Goal: Register for event/course

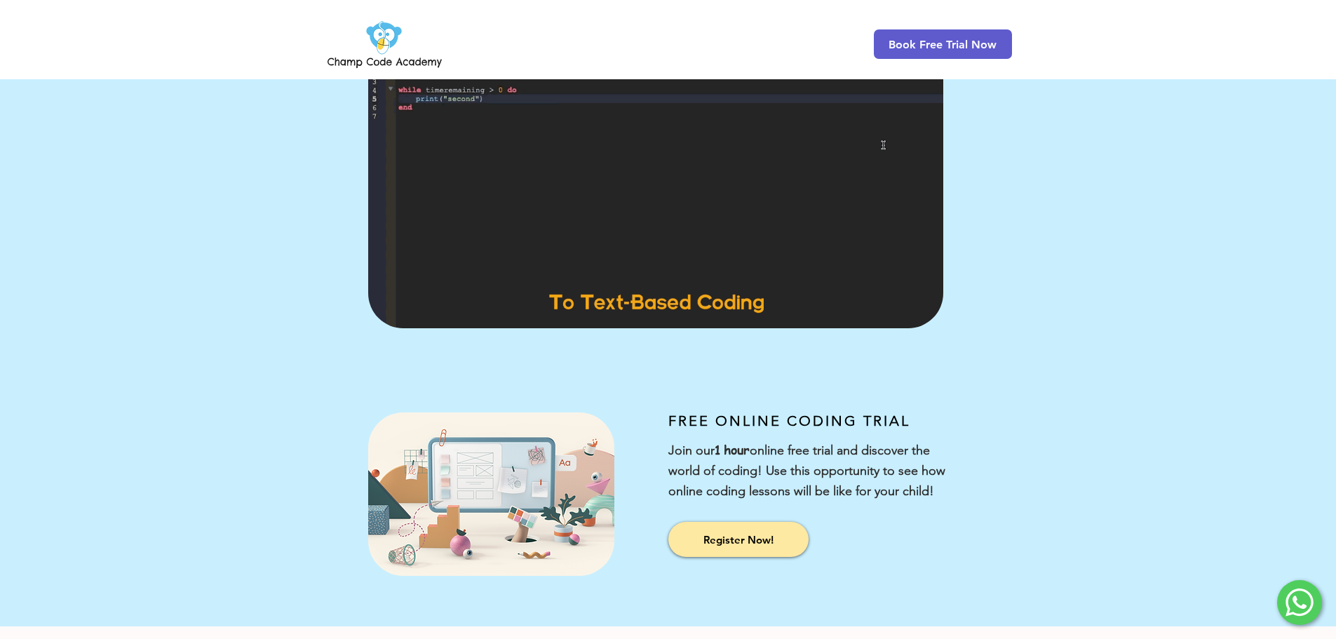
scroll to position [140, 0]
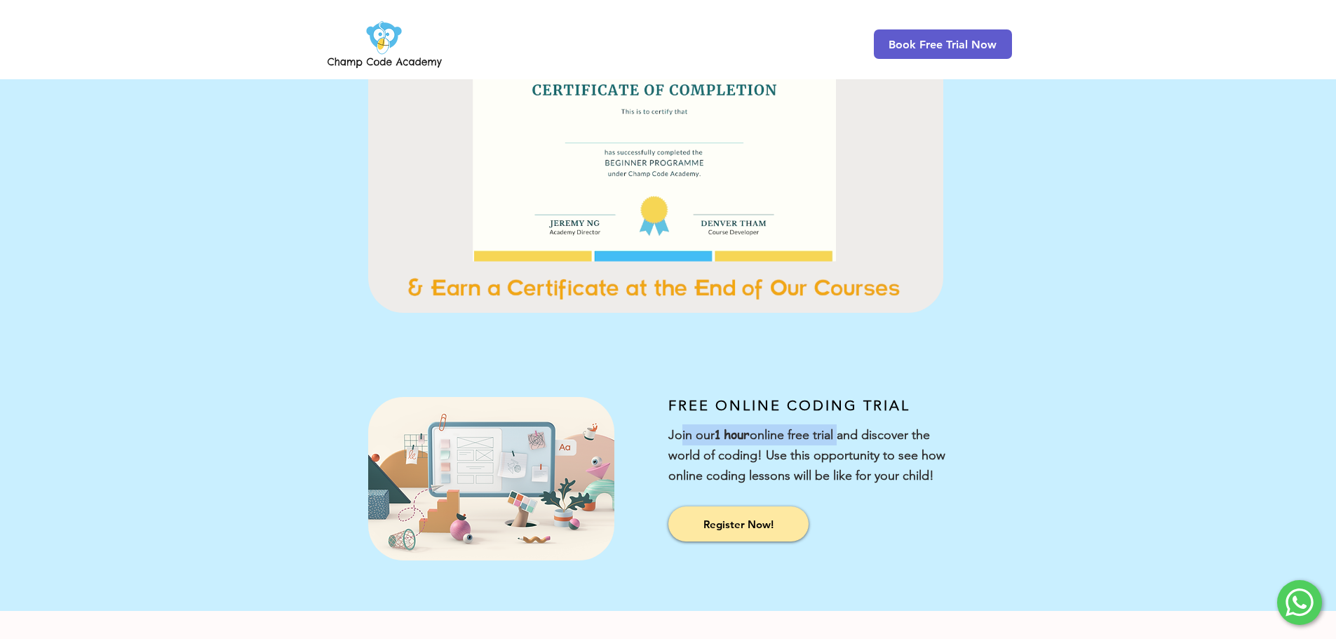
drag, startPoint x: 845, startPoint y: 433, endPoint x: 680, endPoint y: 430, distance: 164.9
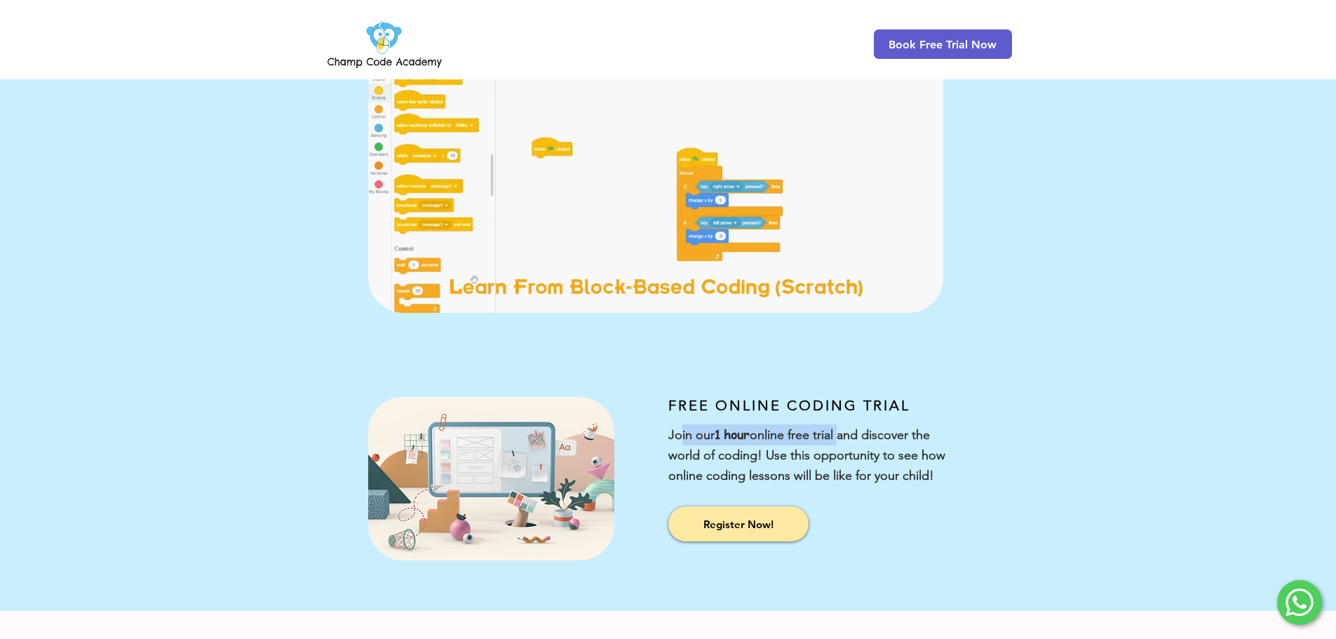
click at [680, 430] on span "Join our 1 hour online free trial and discover the world of coding! Use this op…" at bounding box center [807, 455] width 277 height 56
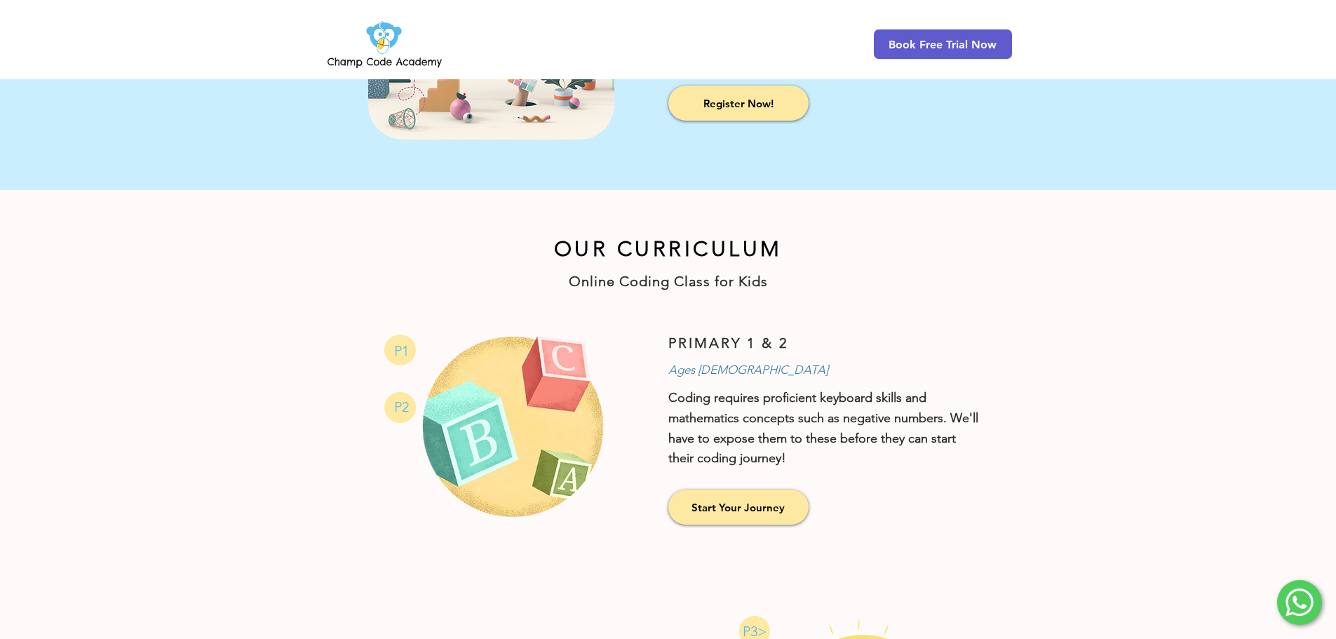
scroll to position [842, 0]
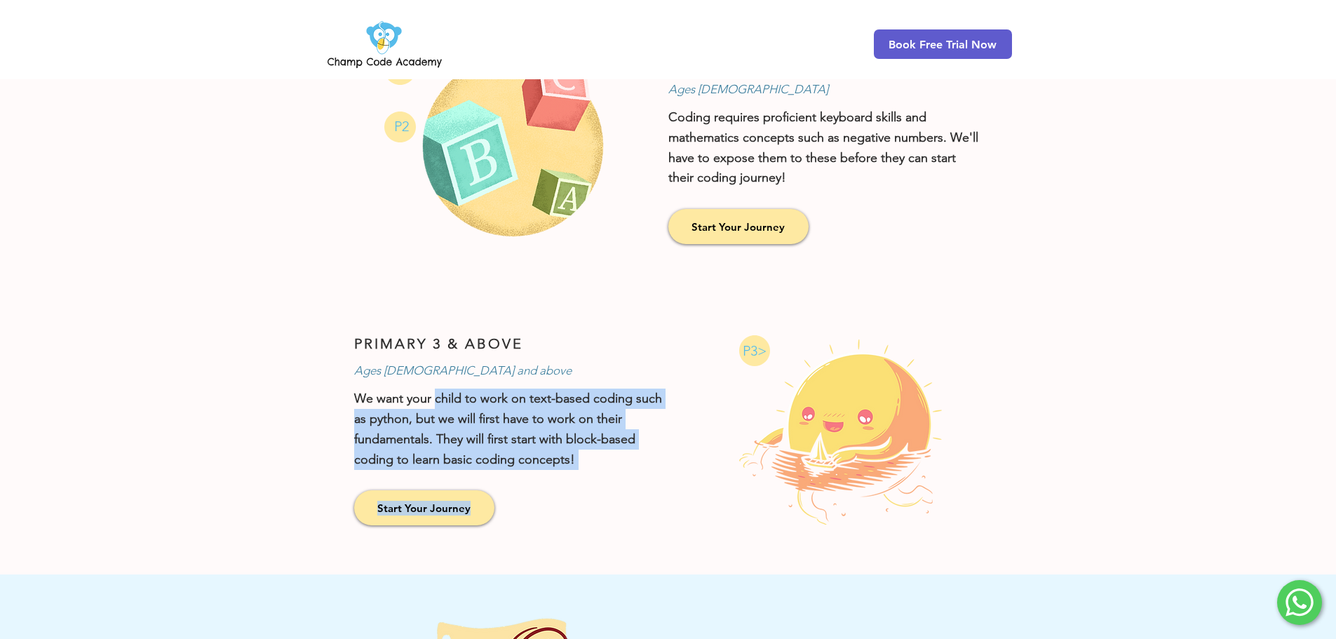
drag, startPoint x: 623, startPoint y: 397, endPoint x: 693, endPoint y: 406, distance: 70.7
click at [693, 406] on div "PRIMARY 3 & ABOVE Ages 9 and above We want your child to work on text-based cod…" at bounding box center [668, 433] width 687 height 281
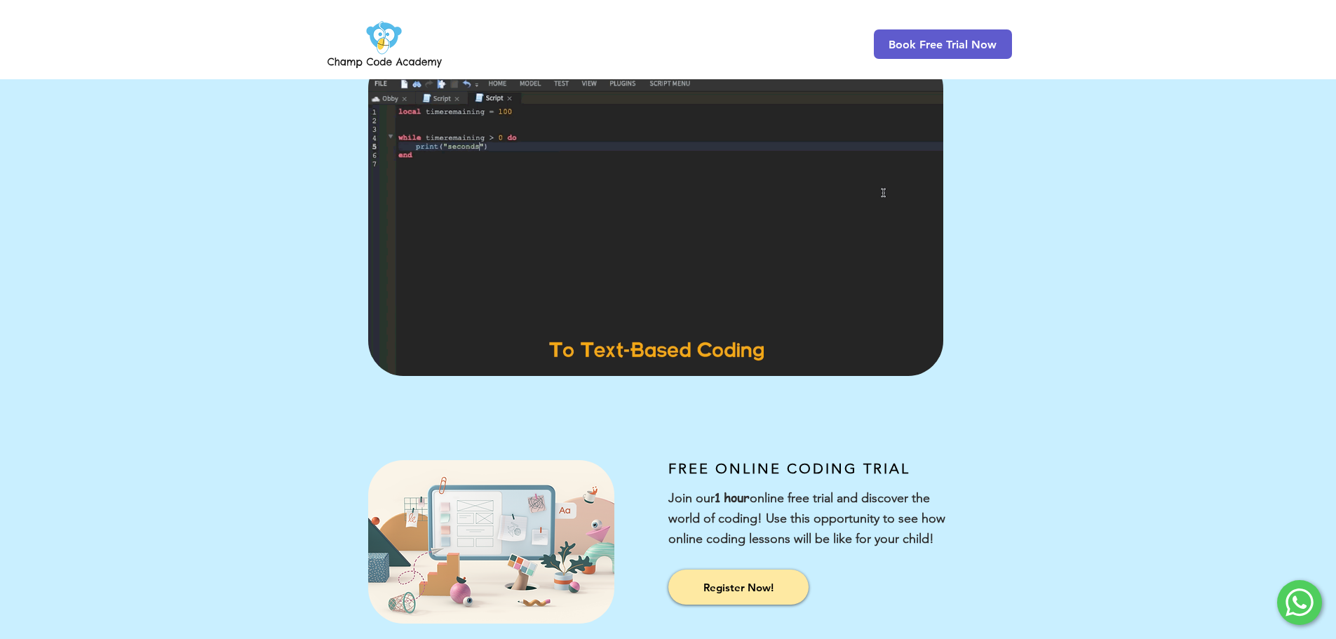
scroll to position [0, 0]
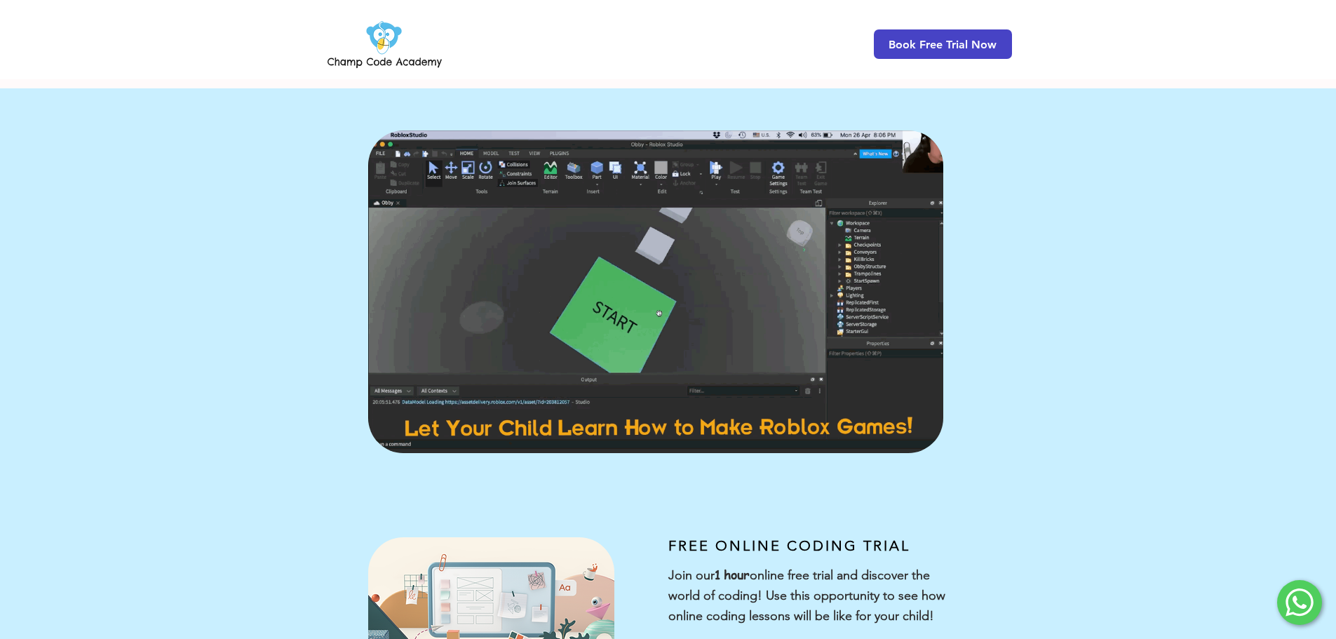
click at [942, 48] on span "Book Free Trial Now" at bounding box center [943, 44] width 108 height 13
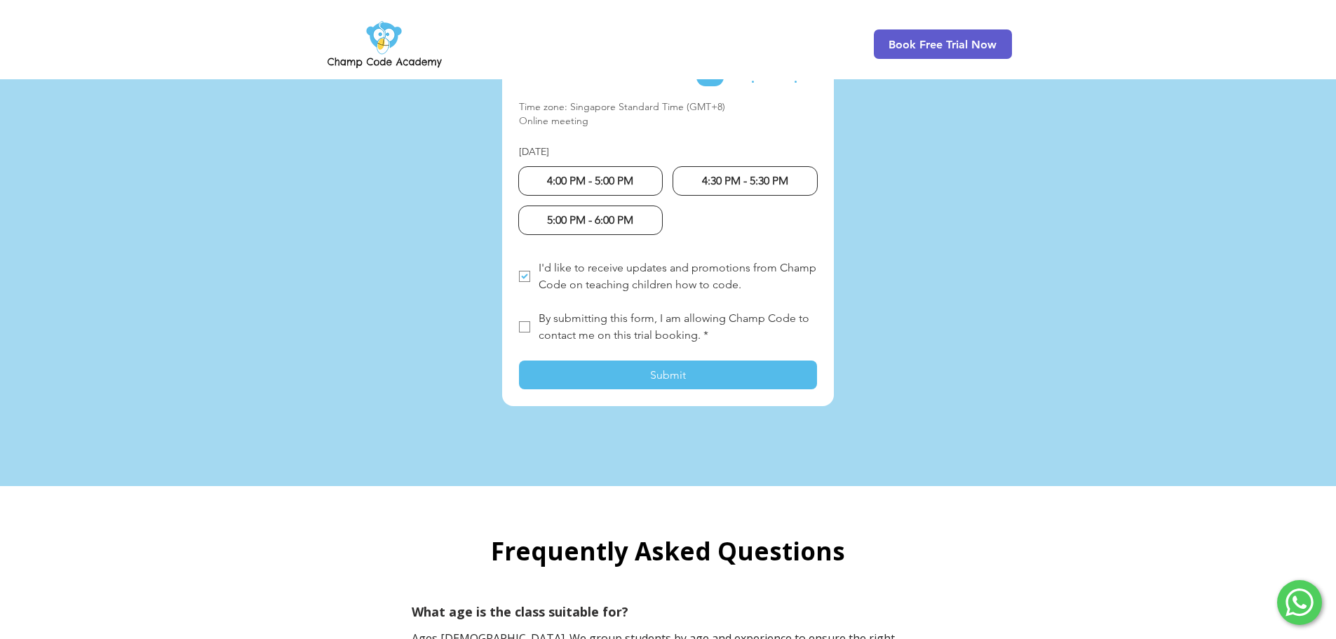
scroll to position [3308, 0]
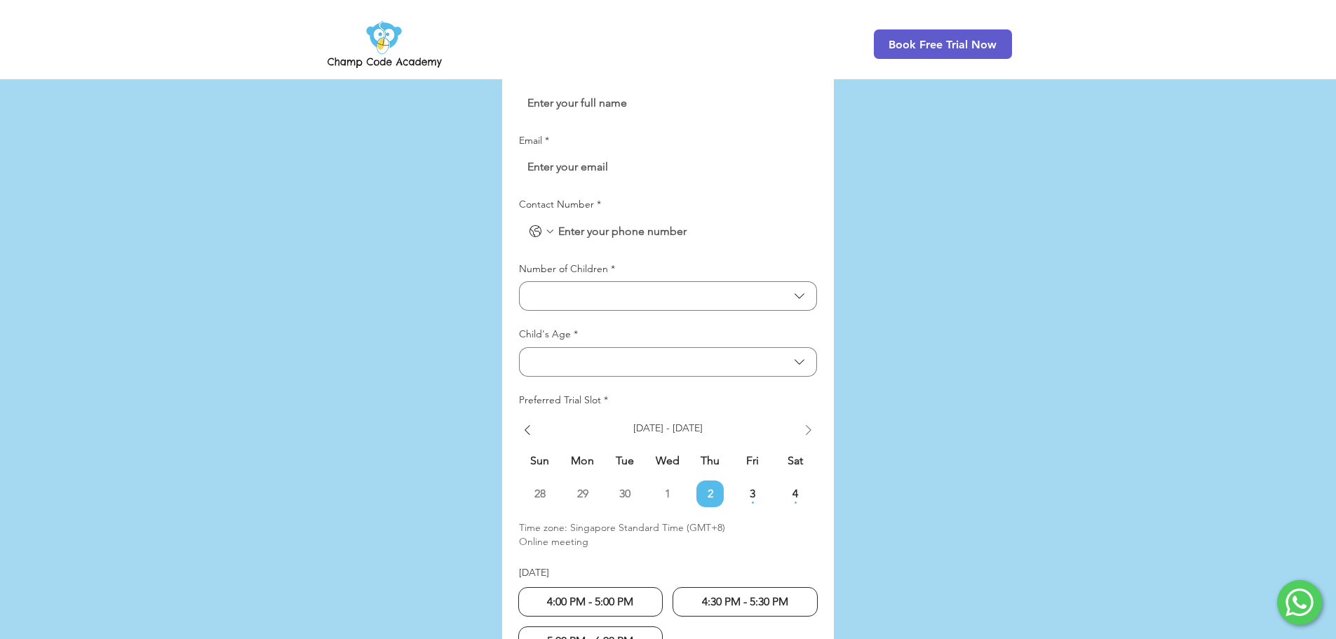
click at [809, 422] on icon "Show next week" at bounding box center [808, 430] width 17 height 17
click at [791, 488] on span "11" at bounding box center [795, 493] width 27 height 11
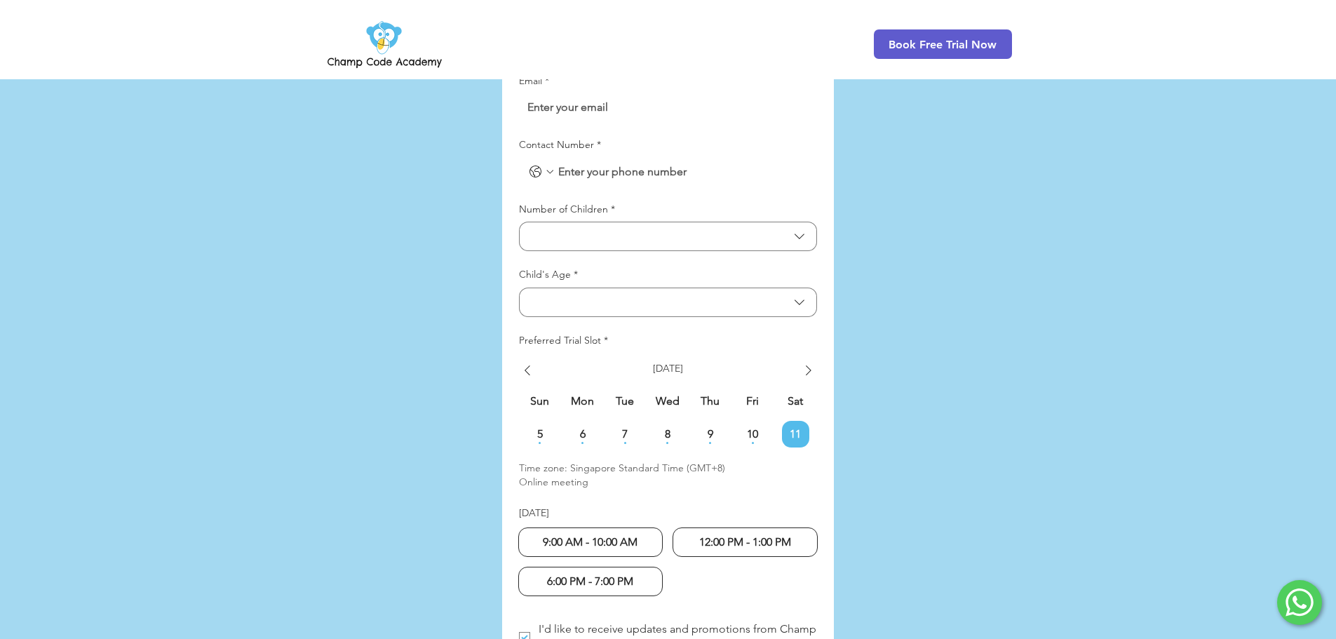
scroll to position [3448, 0]
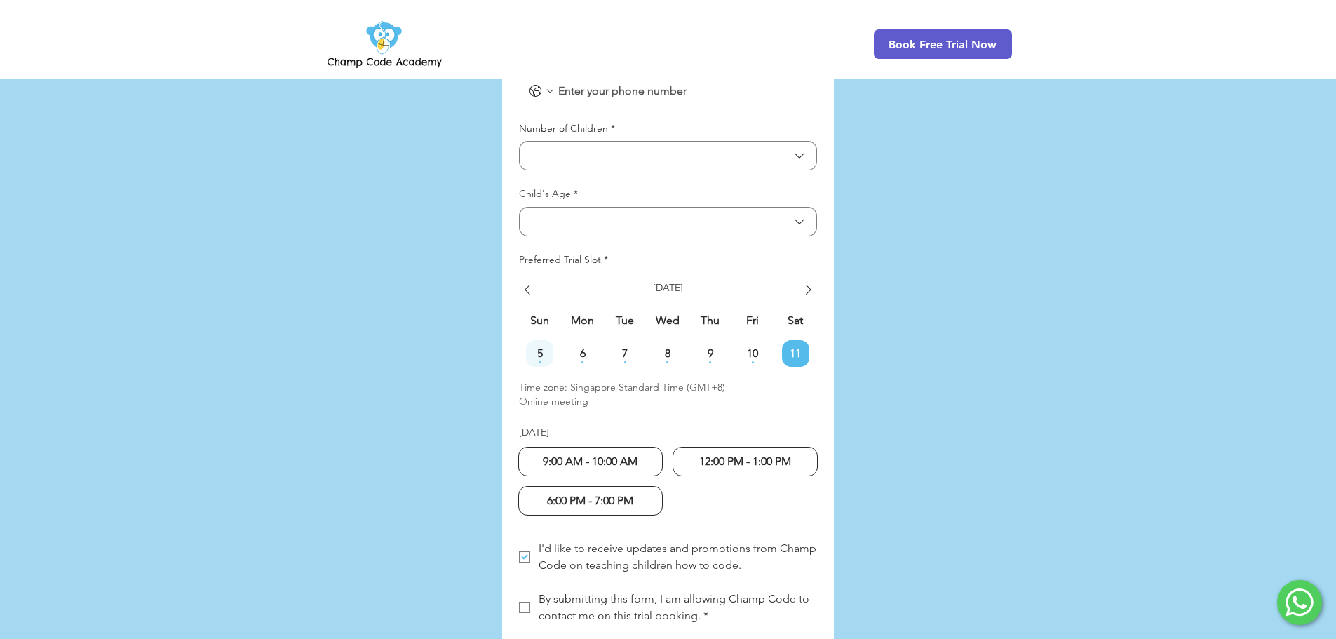
click at [549, 348] on span "5" at bounding box center [539, 353] width 27 height 11
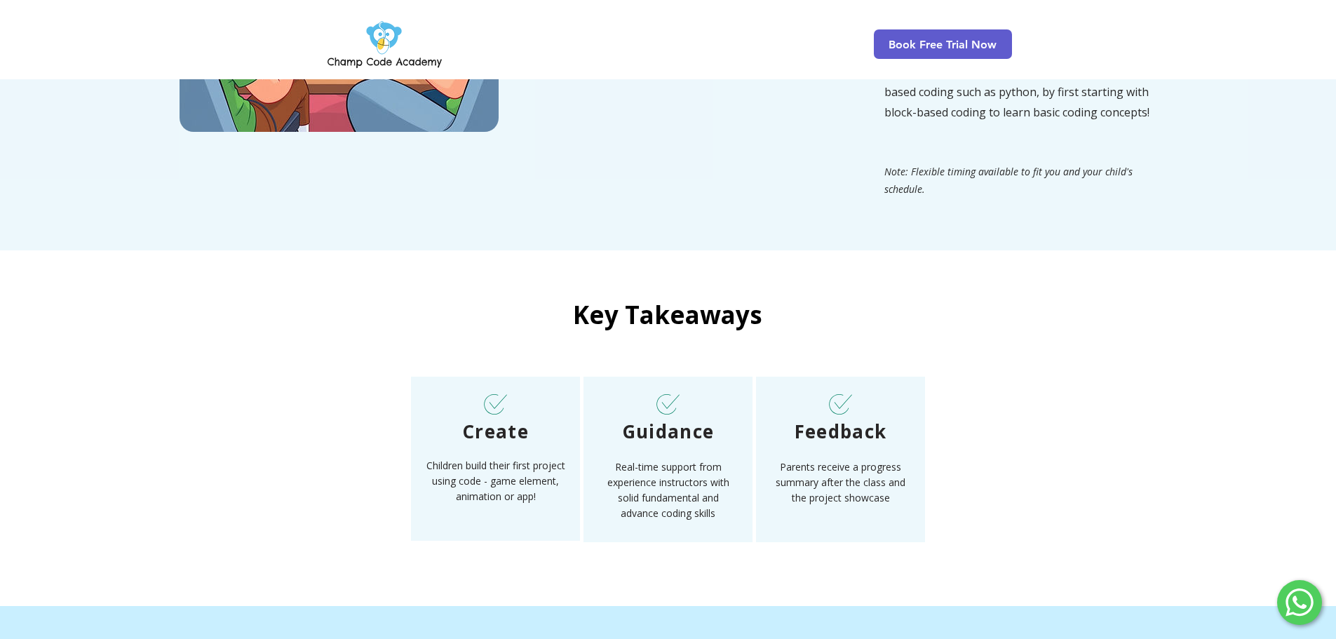
scroll to position [1343, 0]
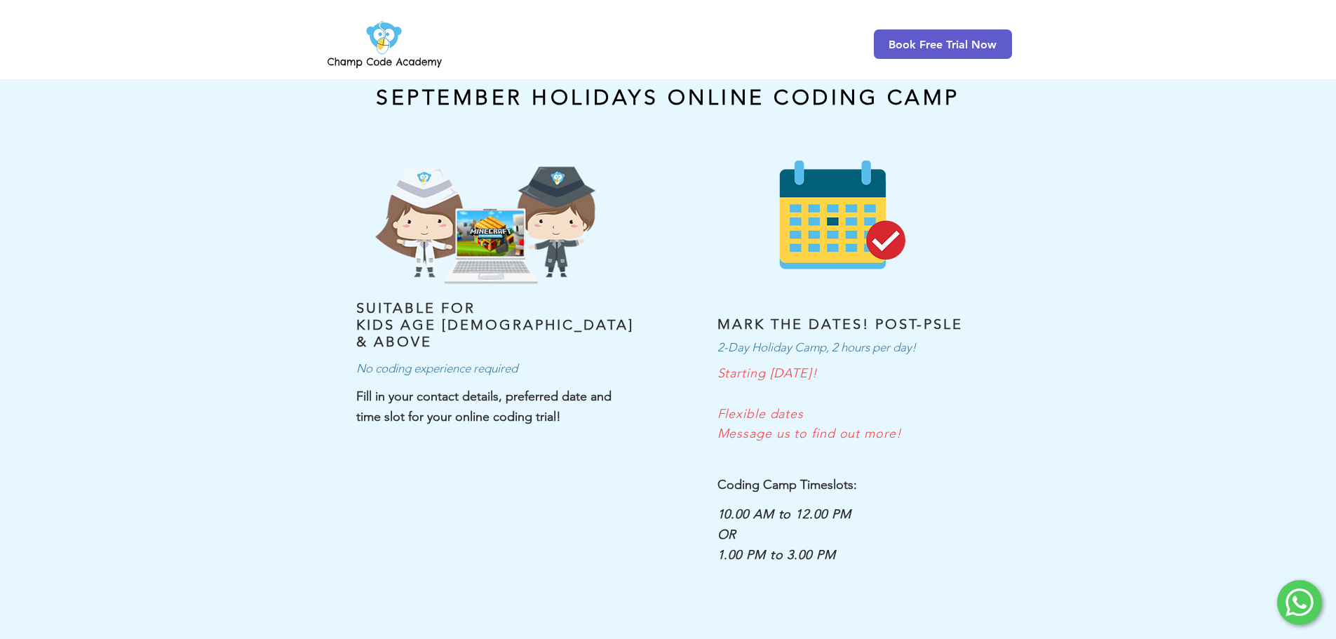
scroll to position [70, 0]
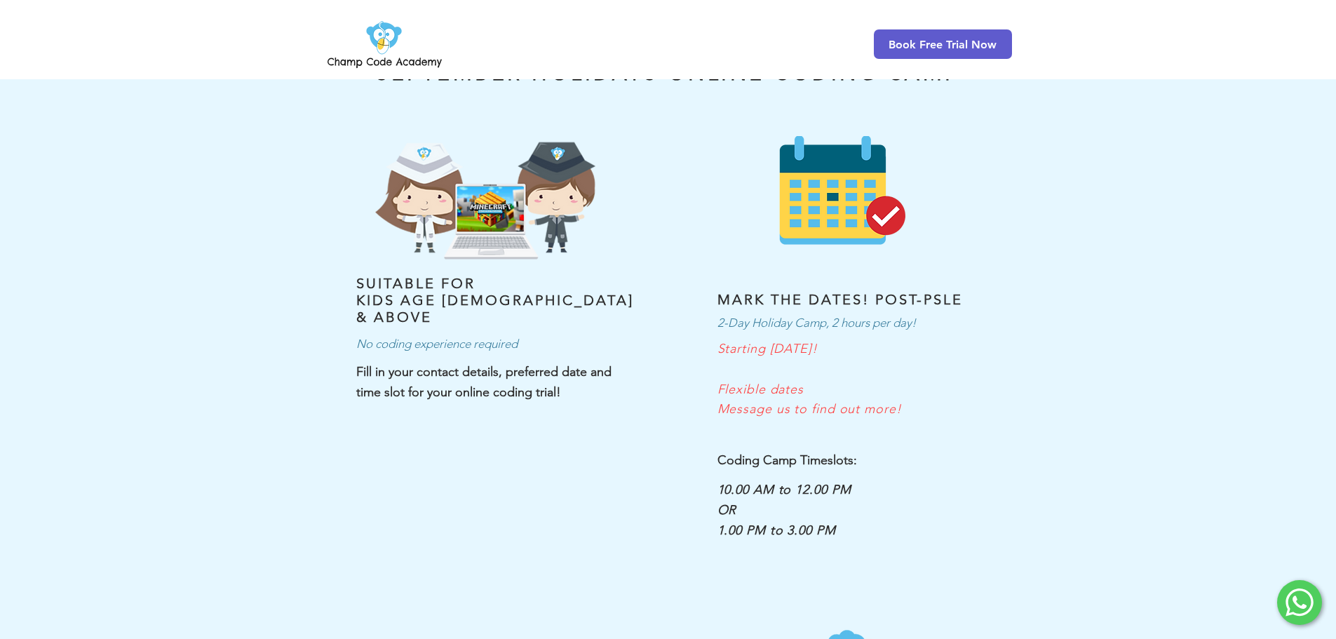
drag, startPoint x: 803, startPoint y: 351, endPoint x: 871, endPoint y: 351, distance: 67.3
click at [818, 351] on span "Starting [DATE]!" at bounding box center [768, 348] width 100 height 15
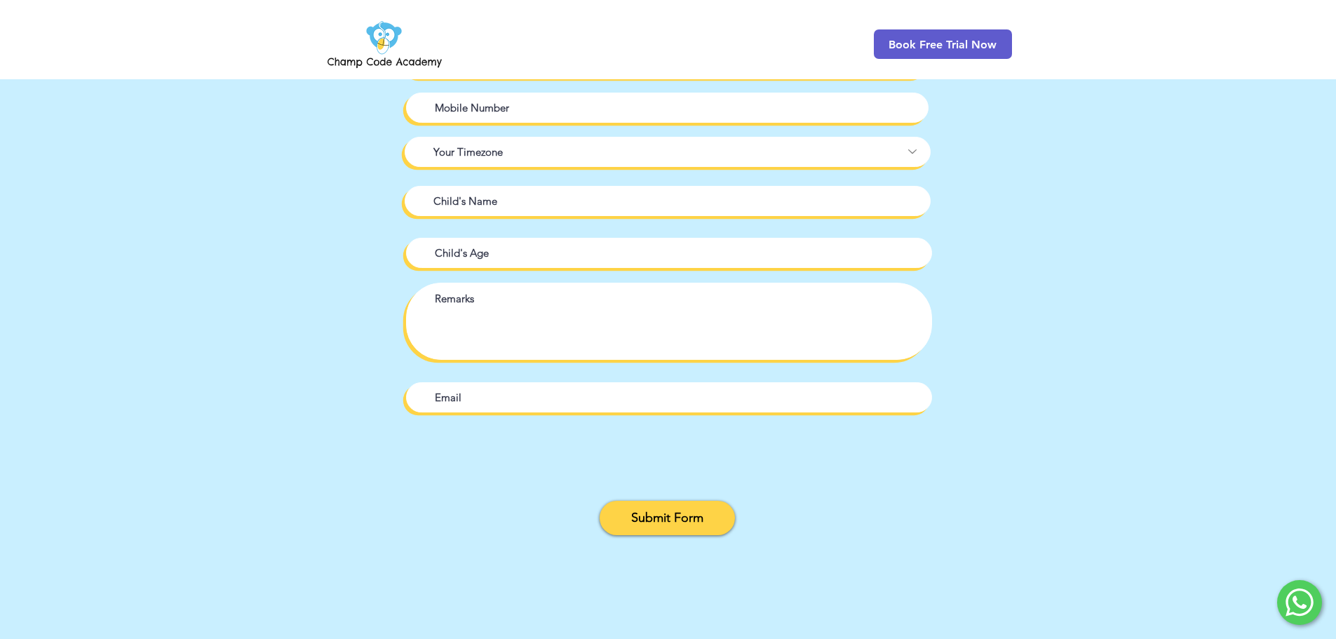
scroll to position [1776, 0]
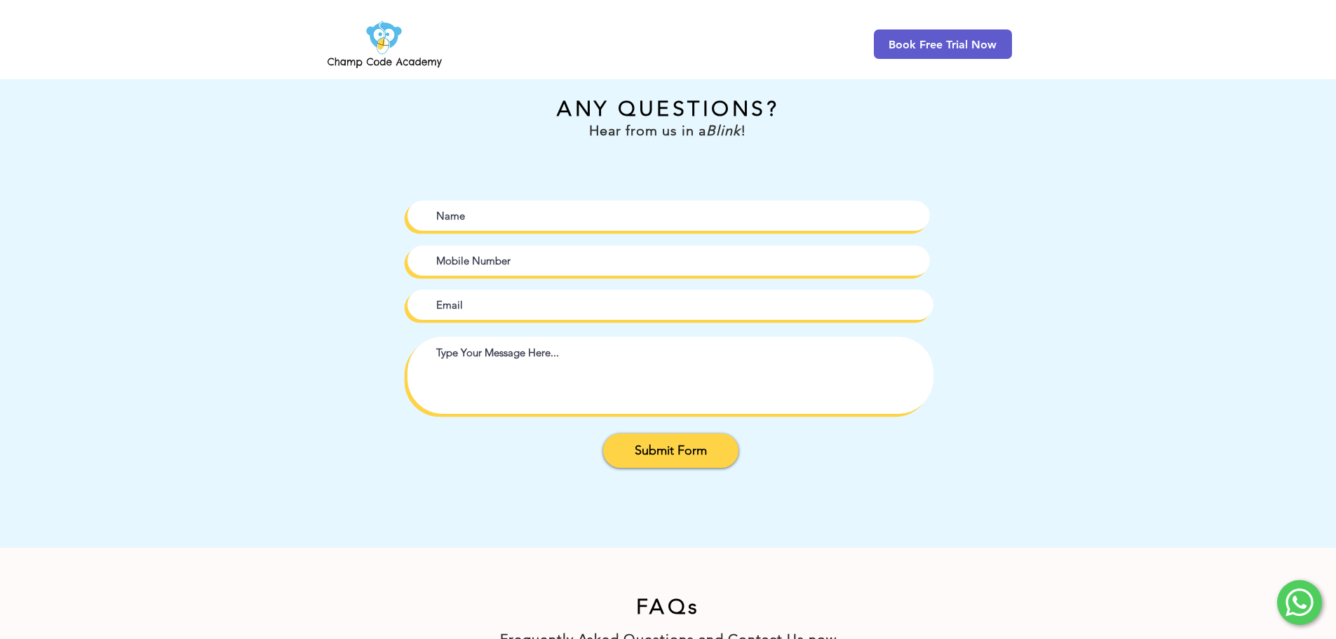
scroll to position [842, 0]
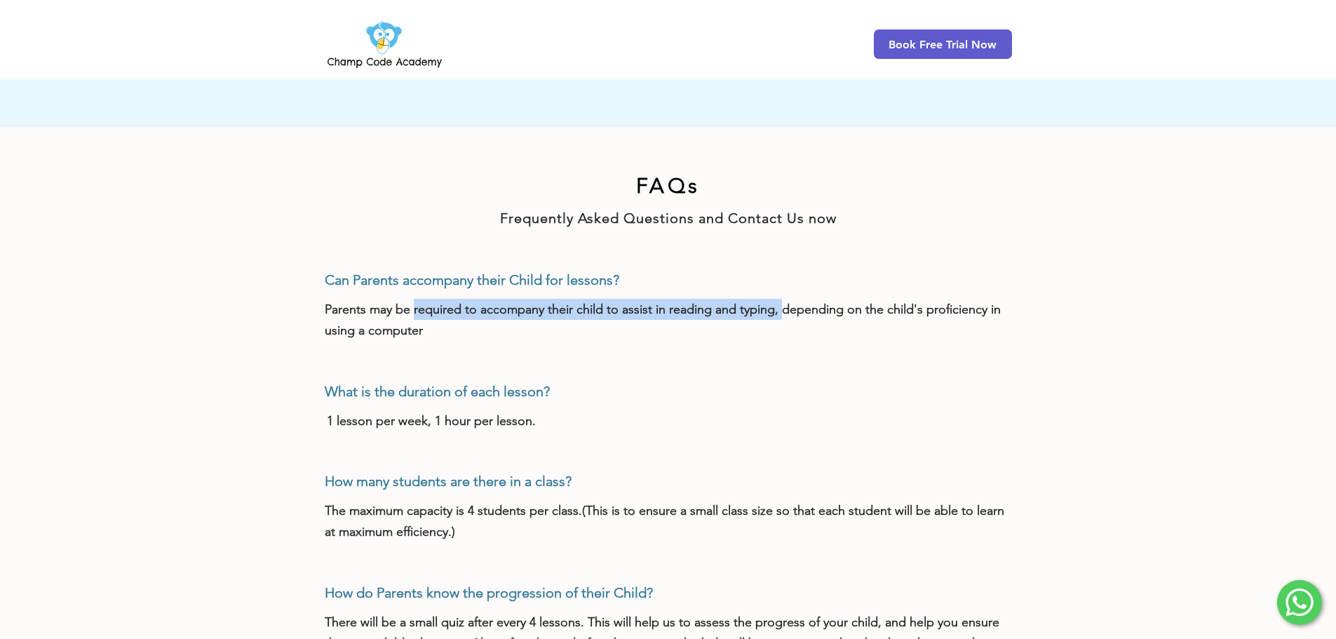
drag, startPoint x: 412, startPoint y: 307, endPoint x: 781, endPoint y: 307, distance: 369.0
click at [781, 307] on span "Parents may be required to accompany their child to assist in reading and typin…" at bounding box center [663, 320] width 676 height 36
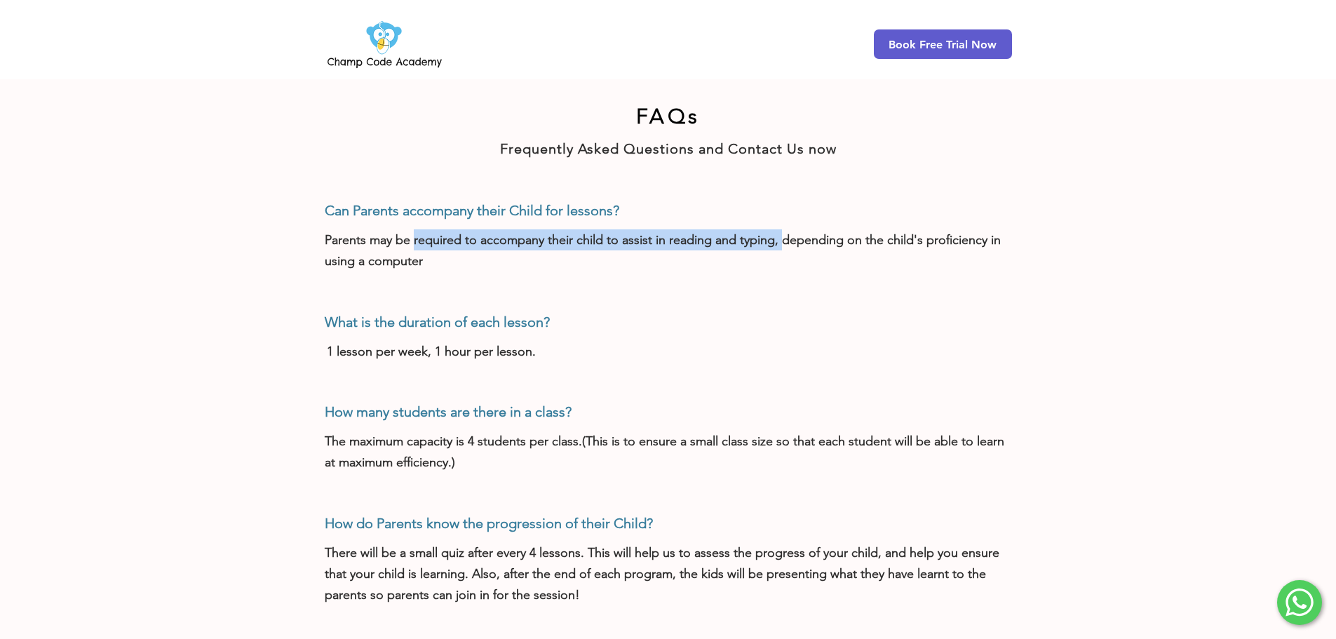
scroll to position [912, 0]
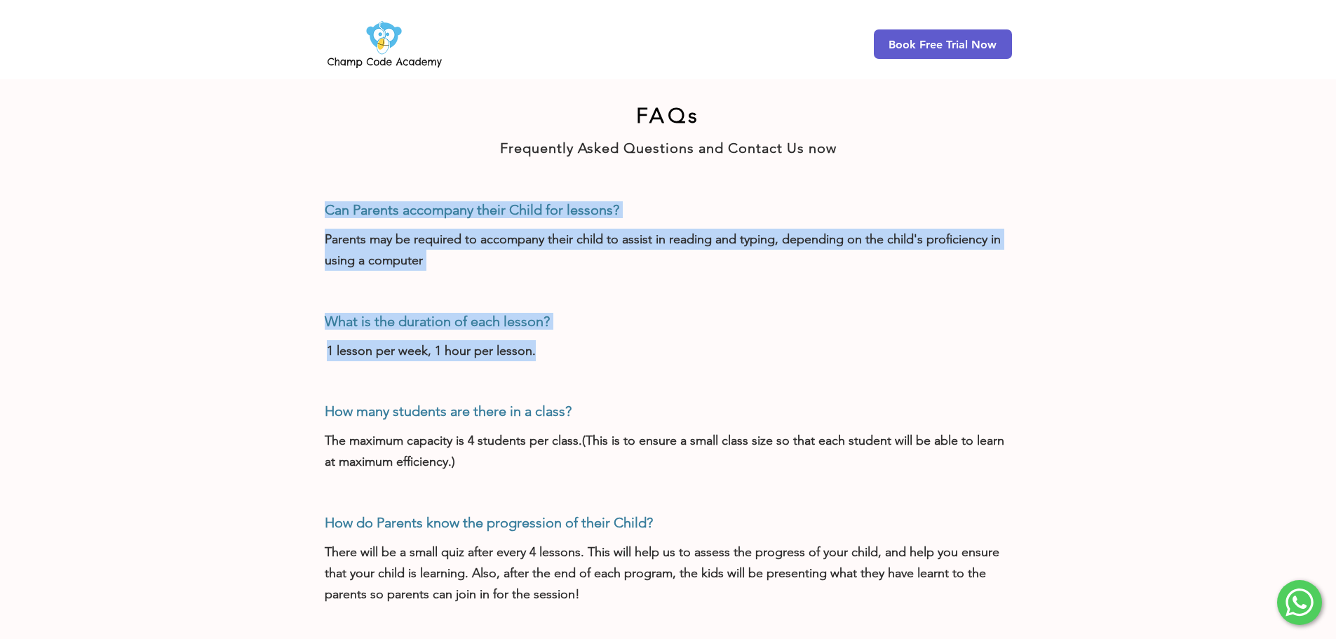
drag, startPoint x: 325, startPoint y: 356, endPoint x: 583, endPoint y: 347, distance: 258.3
click at [583, 347] on div "Can Parents accompany their Child for lessons? Parents may be required to accom…" at bounding box center [668, 604] width 1336 height 890
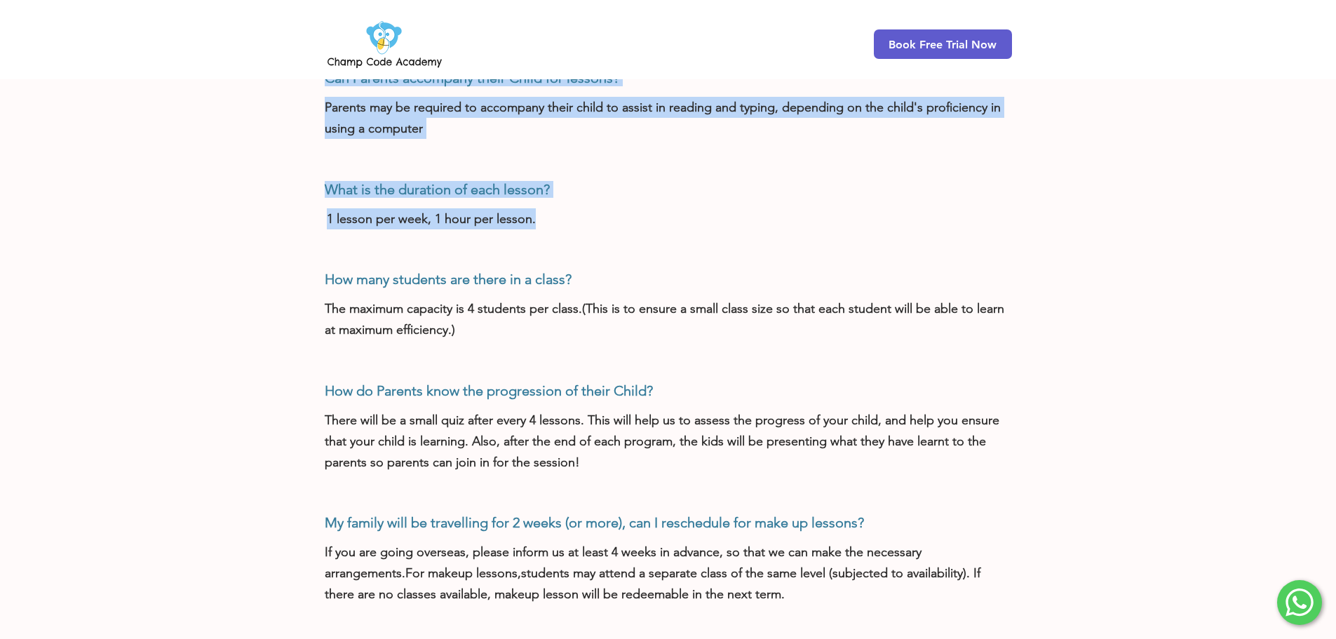
scroll to position [1052, 0]
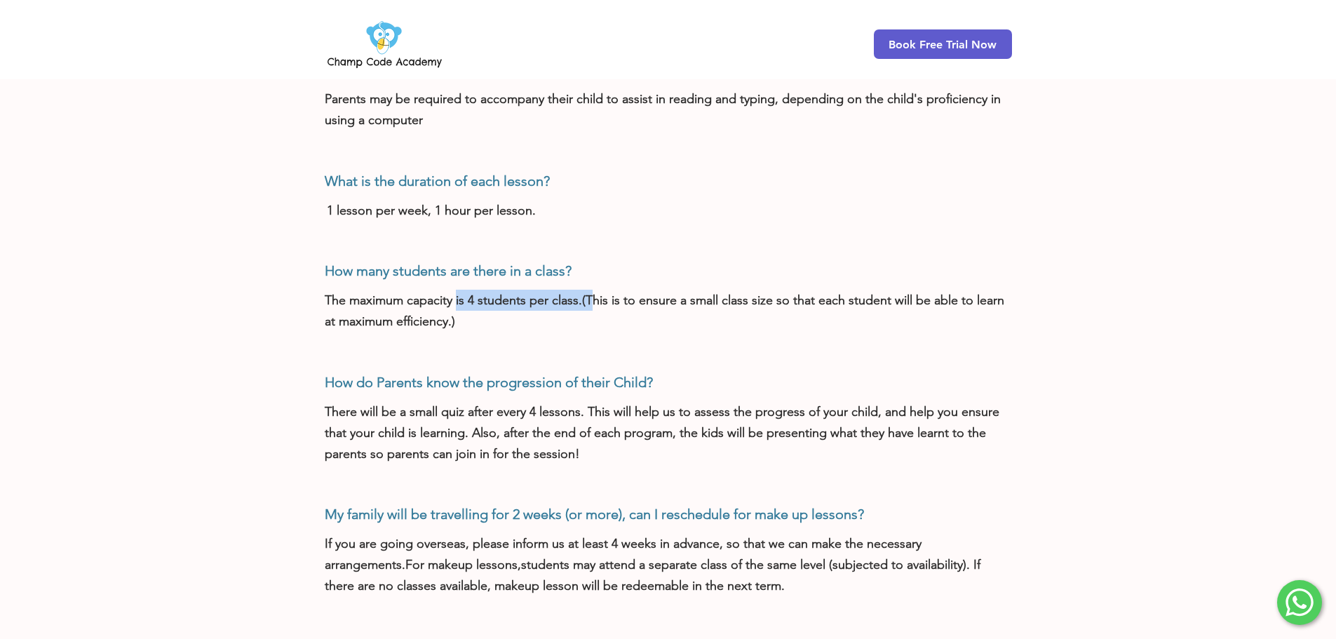
drag, startPoint x: 509, startPoint y: 290, endPoint x: 593, endPoint y: 294, distance: 83.6
click at [593, 294] on p "The maximum capacity is 4 students per class. (This is to ensure a small class …" at bounding box center [668, 311] width 687 height 42
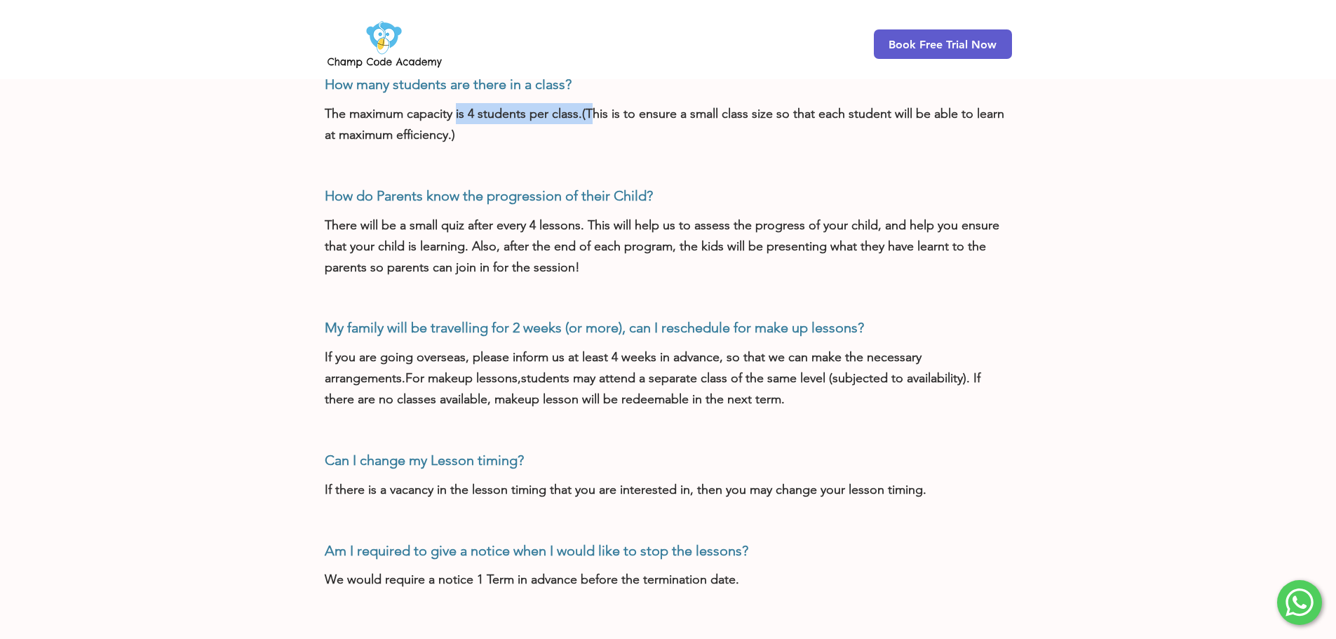
scroll to position [1263, 0]
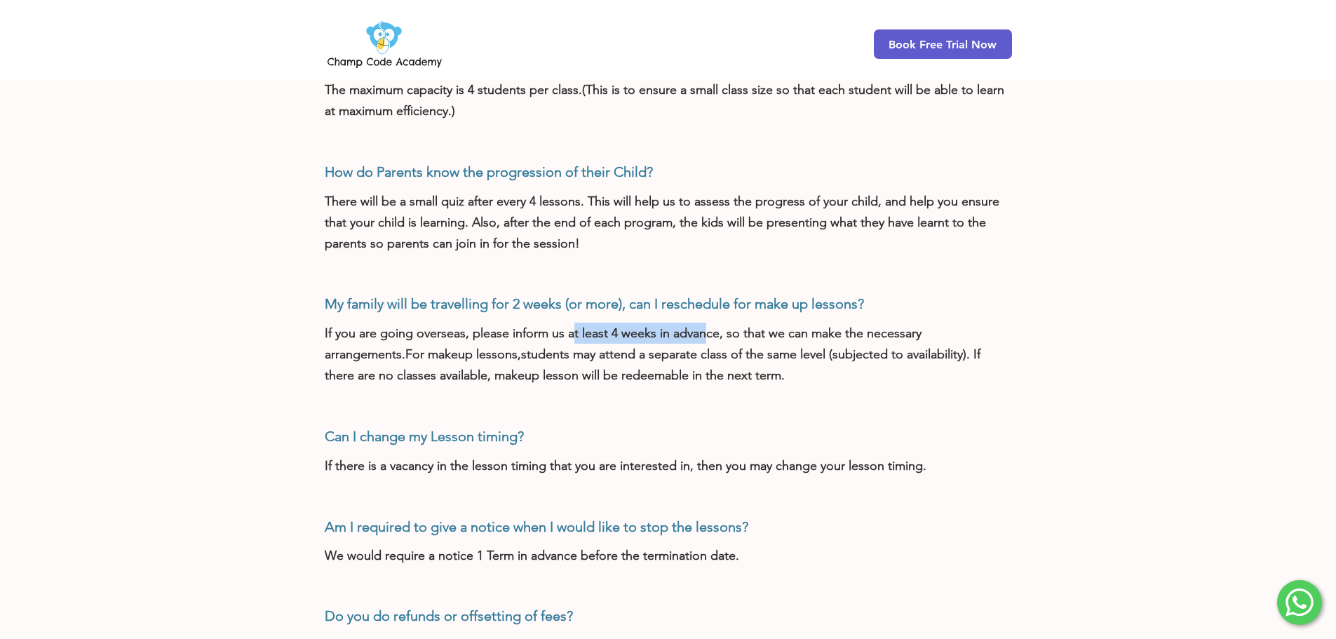
drag, startPoint x: 572, startPoint y: 333, endPoint x: 704, endPoint y: 323, distance: 131.5
click at [704, 325] on span "If you are going overseas, please inform us at least 4 weeks in advance, so tha…" at bounding box center [623, 343] width 597 height 36
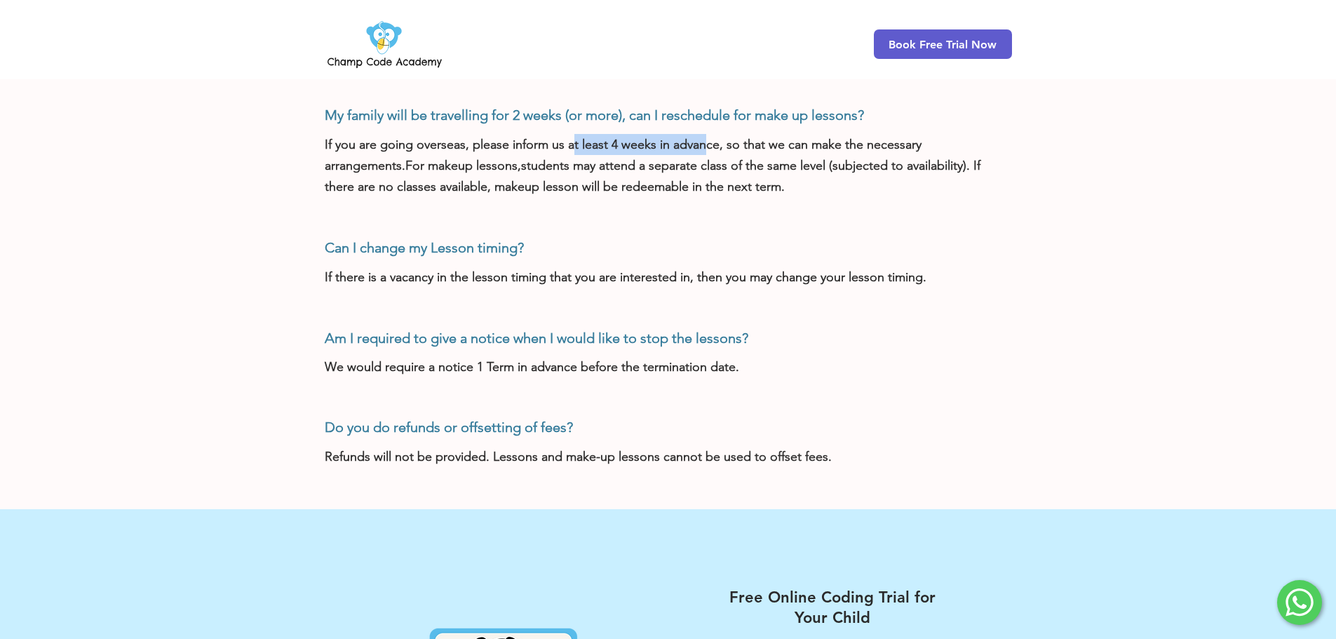
scroll to position [1473, 0]
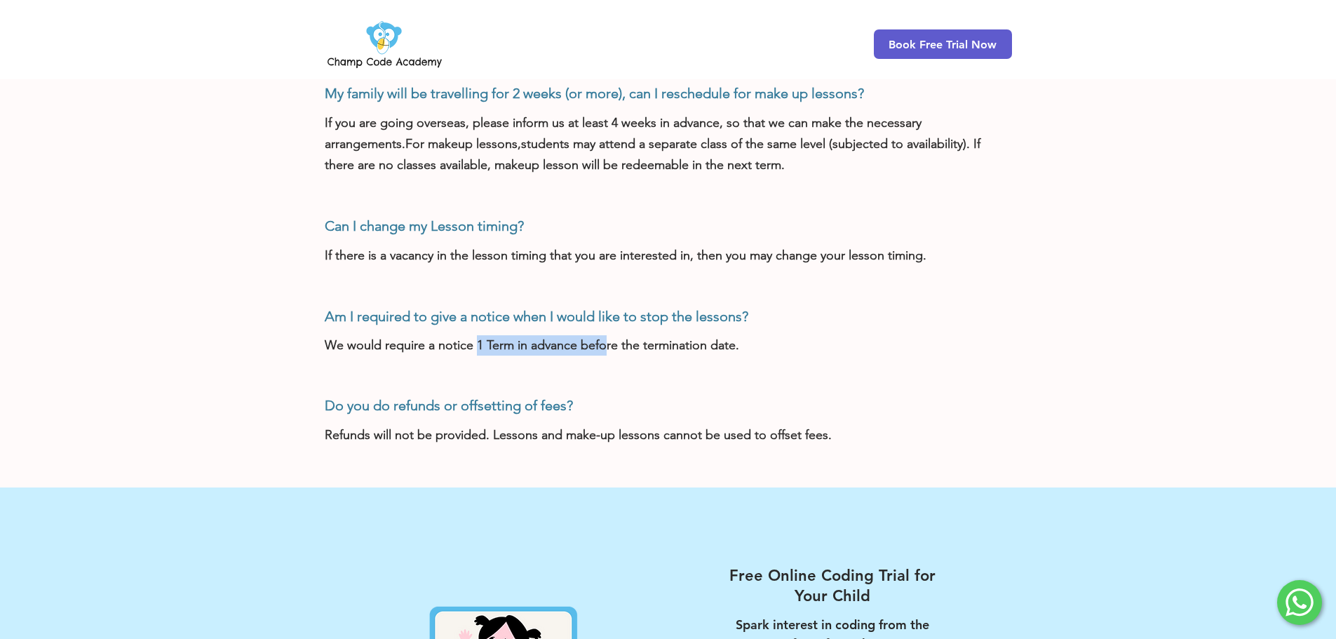
drag, startPoint x: 497, startPoint y: 349, endPoint x: 606, endPoint y: 344, distance: 109.5
click at [606, 344] on p "We would require a notice 1 Term in advance before the termination date." at bounding box center [668, 345] width 687 height 20
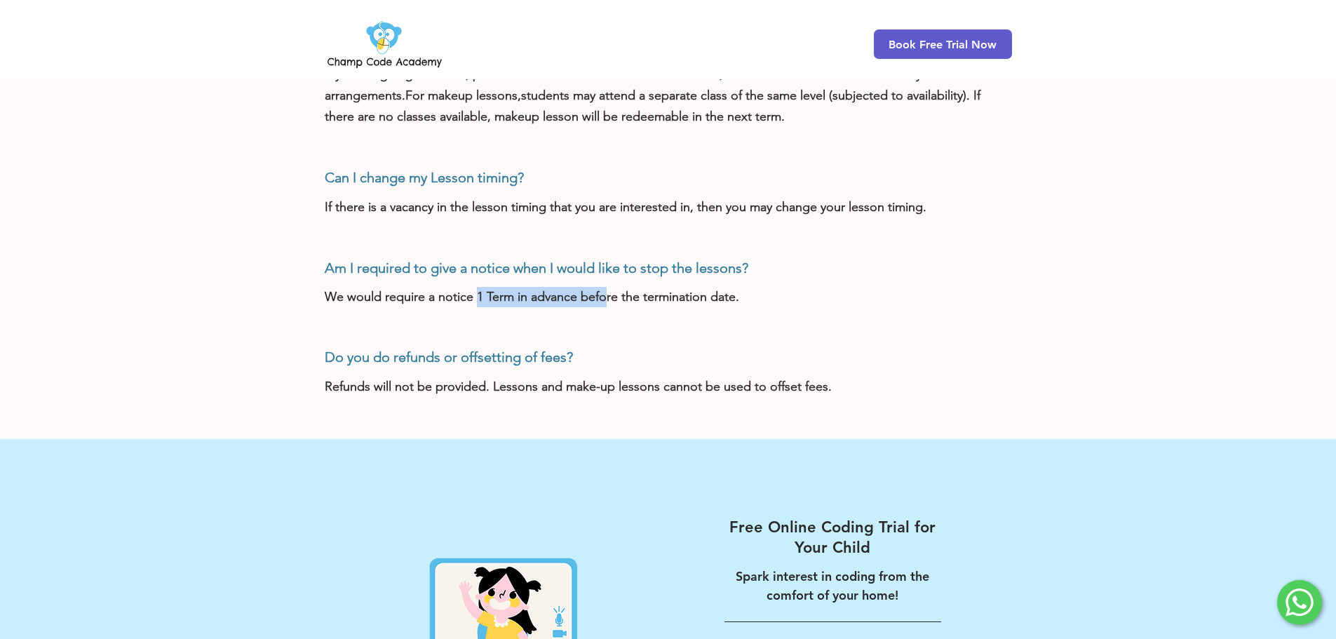
scroll to position [1543, 0]
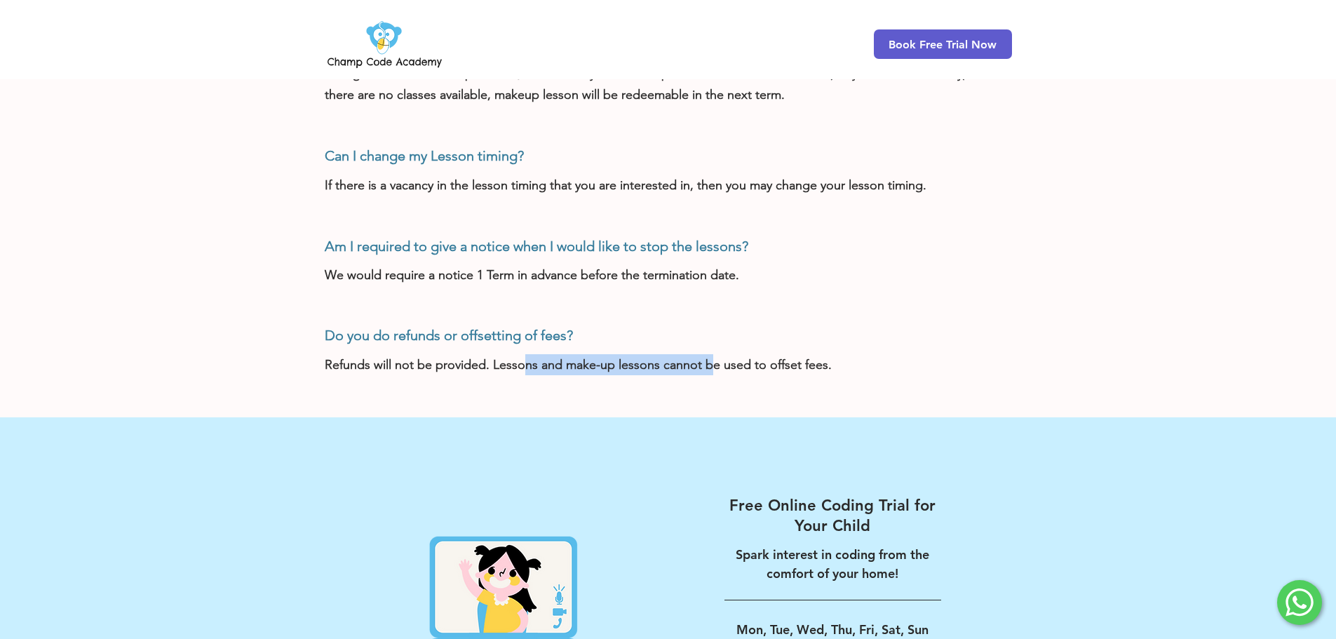
drag, startPoint x: 523, startPoint y: 362, endPoint x: 711, endPoint y: 359, distance: 187.3
click at [711, 359] on span "Refunds will not be provided. Lessons and make-up lessons cannot be used to off…" at bounding box center [578, 364] width 507 height 15
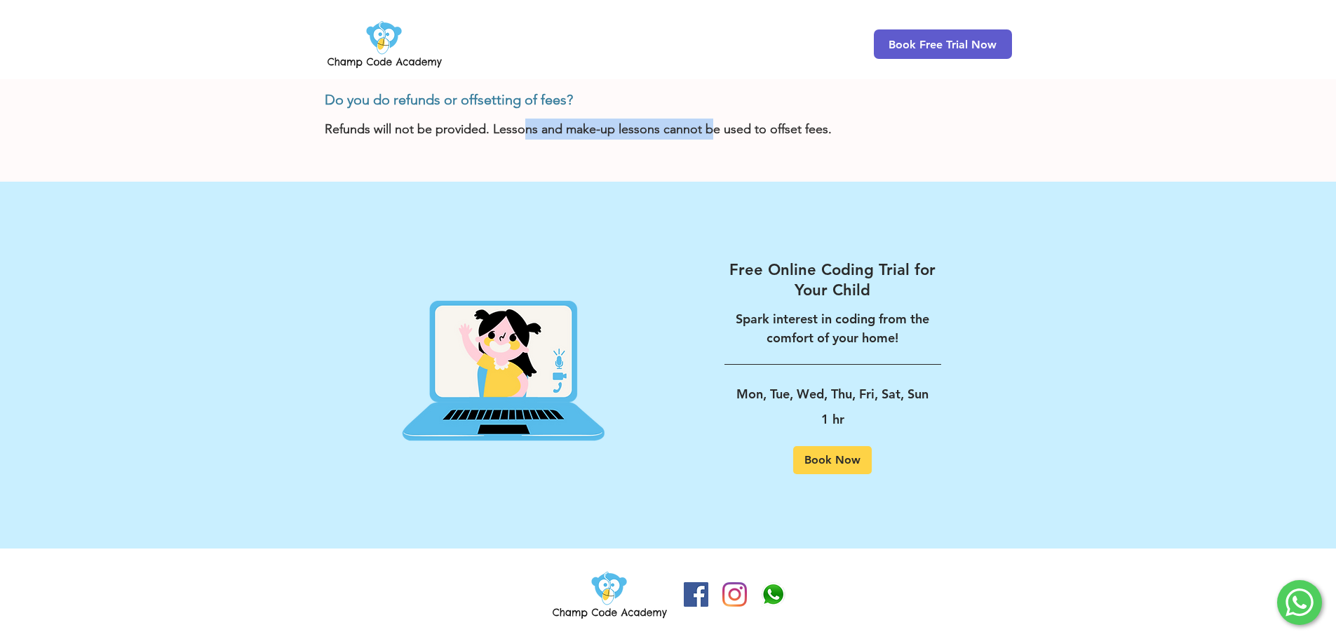
scroll to position [1358, 0]
